Goal: Information Seeking & Learning: Learn about a topic

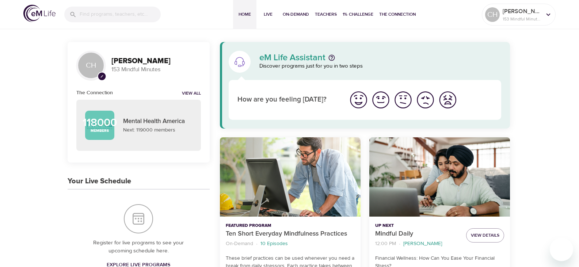
click at [102, 77] on icon "pencil" at bounding box center [101, 76] width 3 height 3
click at [424, 102] on img "I'm feeling bad" at bounding box center [426, 100] width 20 height 20
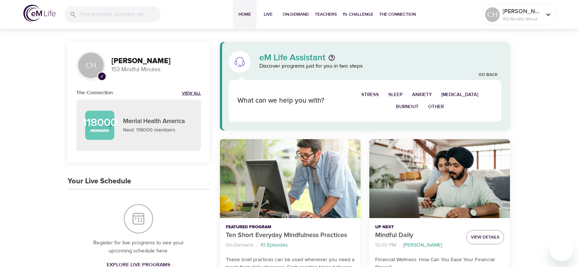
click at [193, 93] on link "View All" at bounding box center [191, 94] width 19 height 6
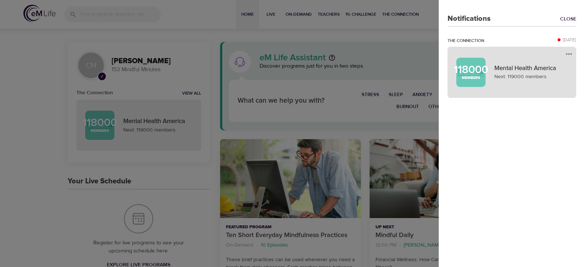
click at [497, 72] on p "Mental Health America" at bounding box center [530, 69] width 73 height 10
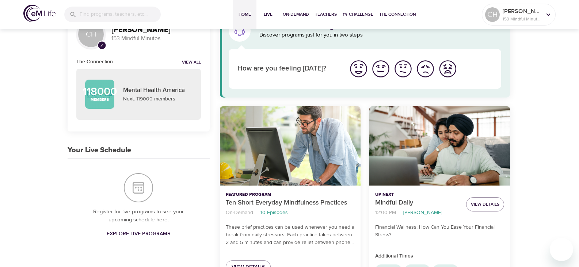
scroll to position [110, 0]
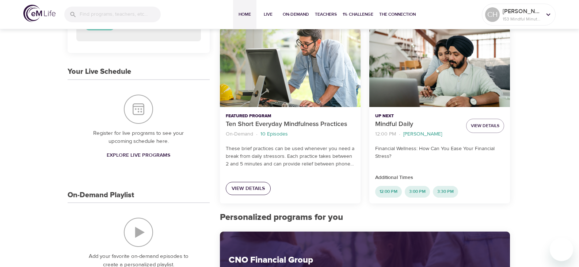
click at [245, 190] on span "View Details" at bounding box center [248, 188] width 33 height 9
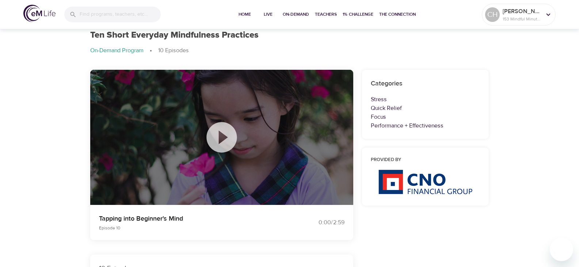
scroll to position [37, 0]
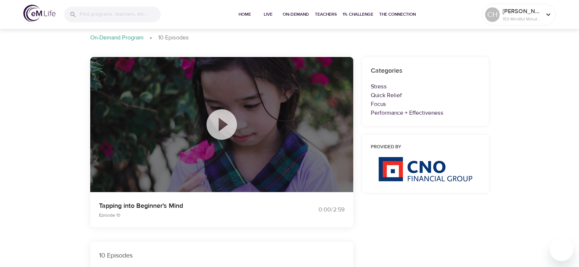
click at [221, 122] on icon at bounding box center [222, 124] width 37 height 37
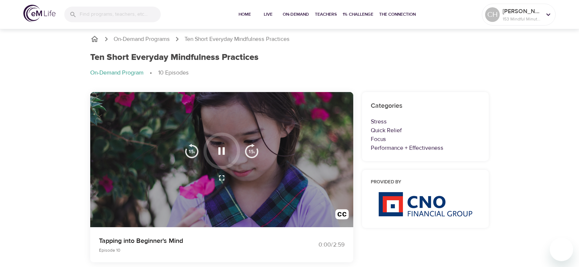
scroll to position [0, 0]
